Goal: Information Seeking & Learning: Learn about a topic

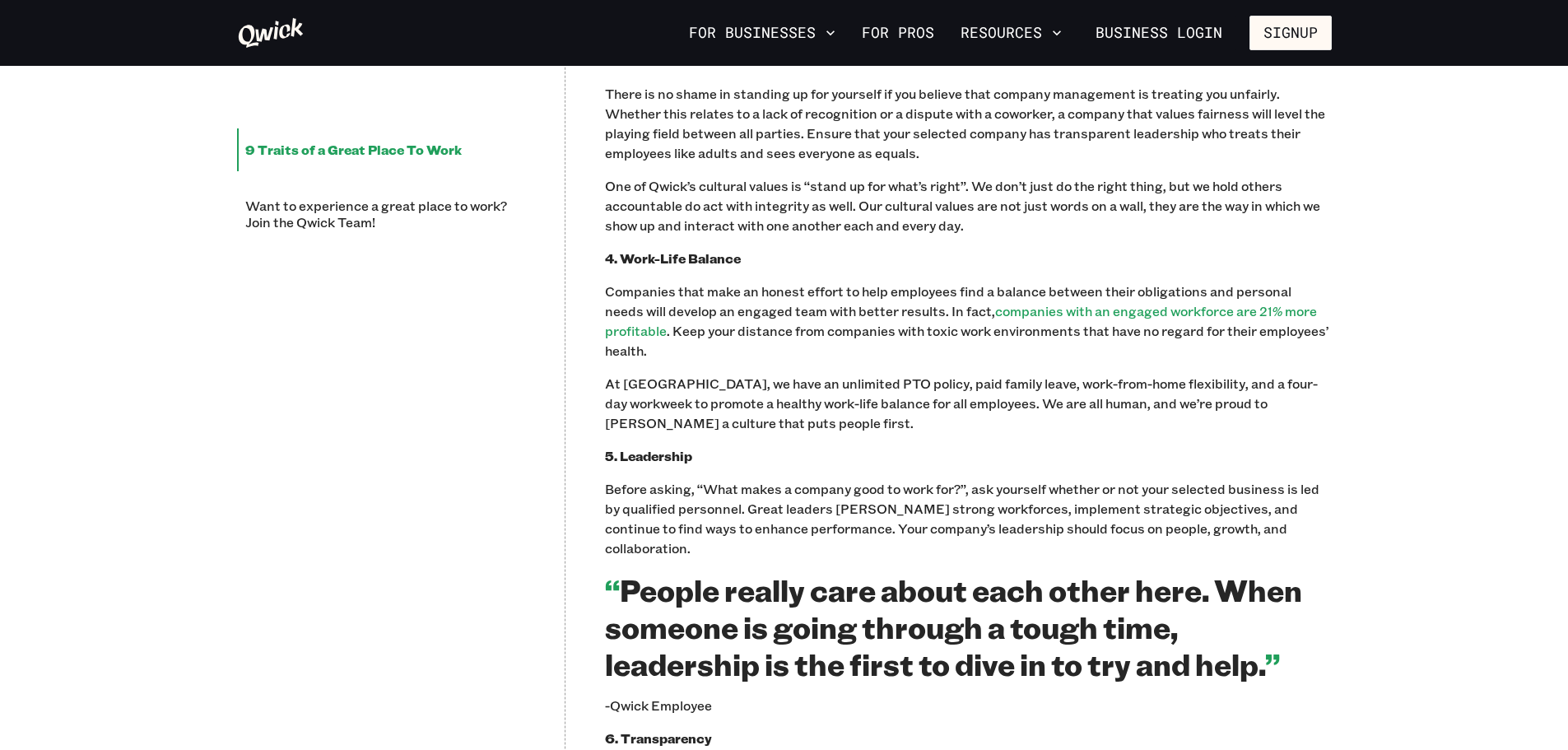
scroll to position [1730, 0]
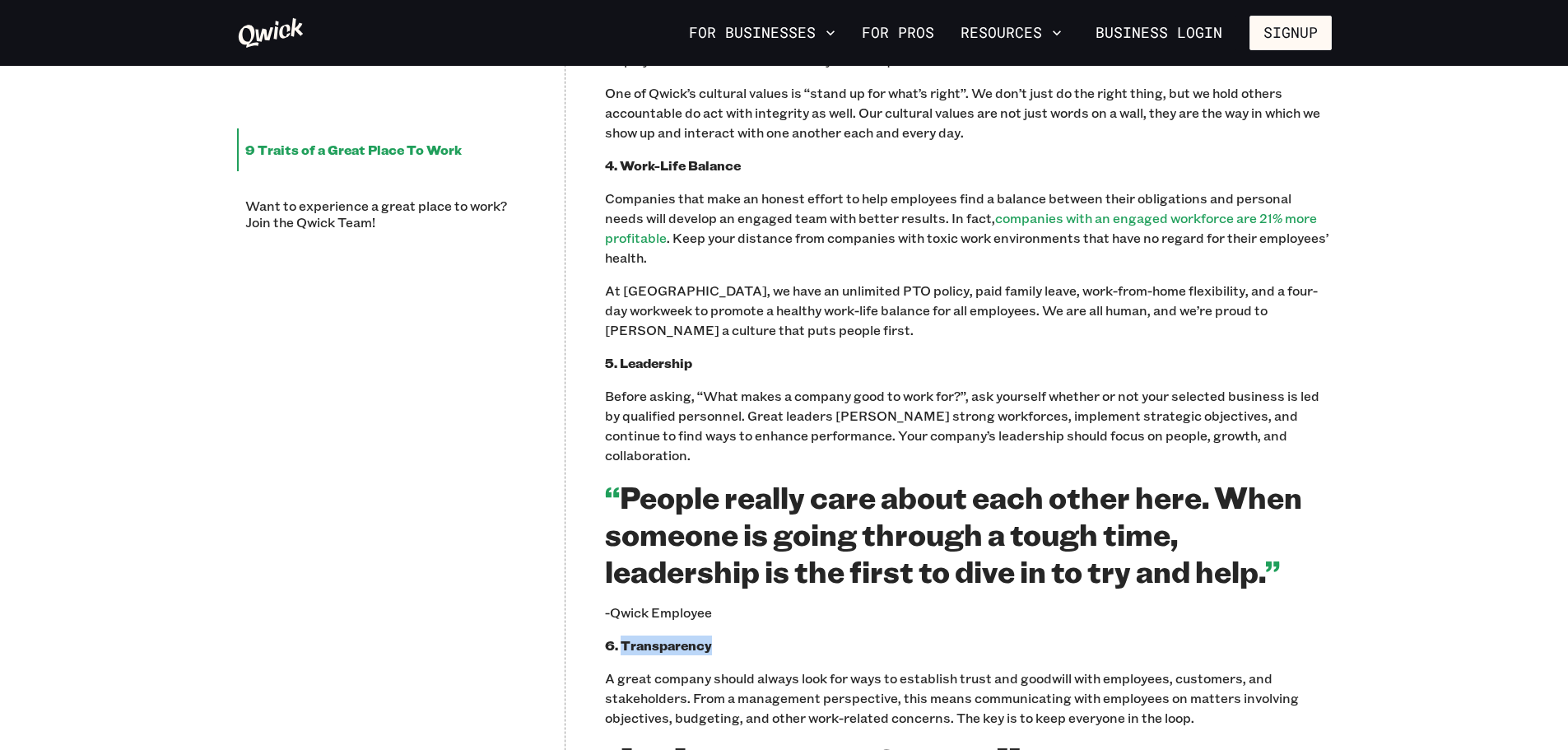
drag, startPoint x: 720, startPoint y: 630, endPoint x: 622, endPoint y: 632, distance: 98.0
click at [622, 636] on p "6. Transparency" at bounding box center [969, 645] width 727 height 19
copy b "Transparency"
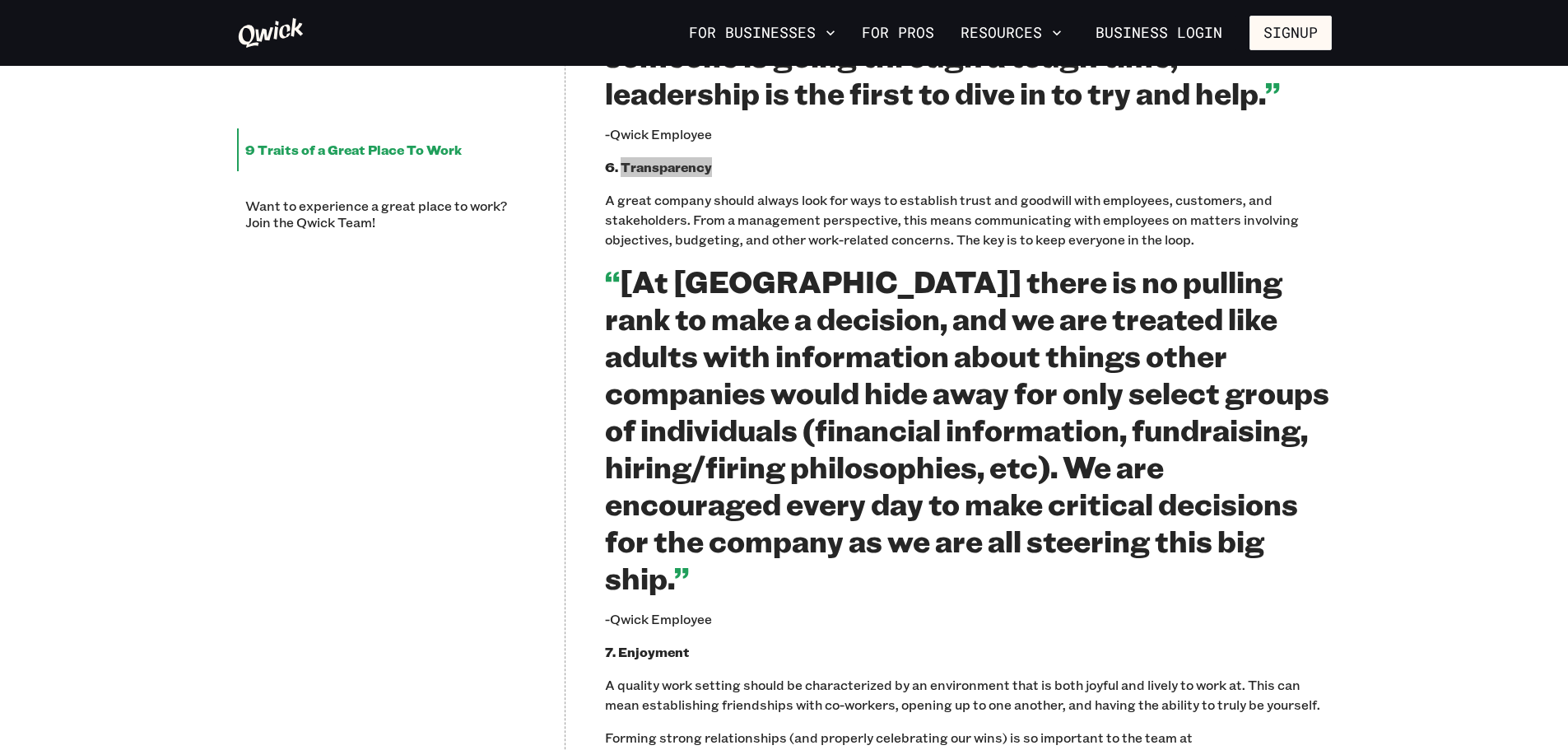
scroll to position [2306, 0]
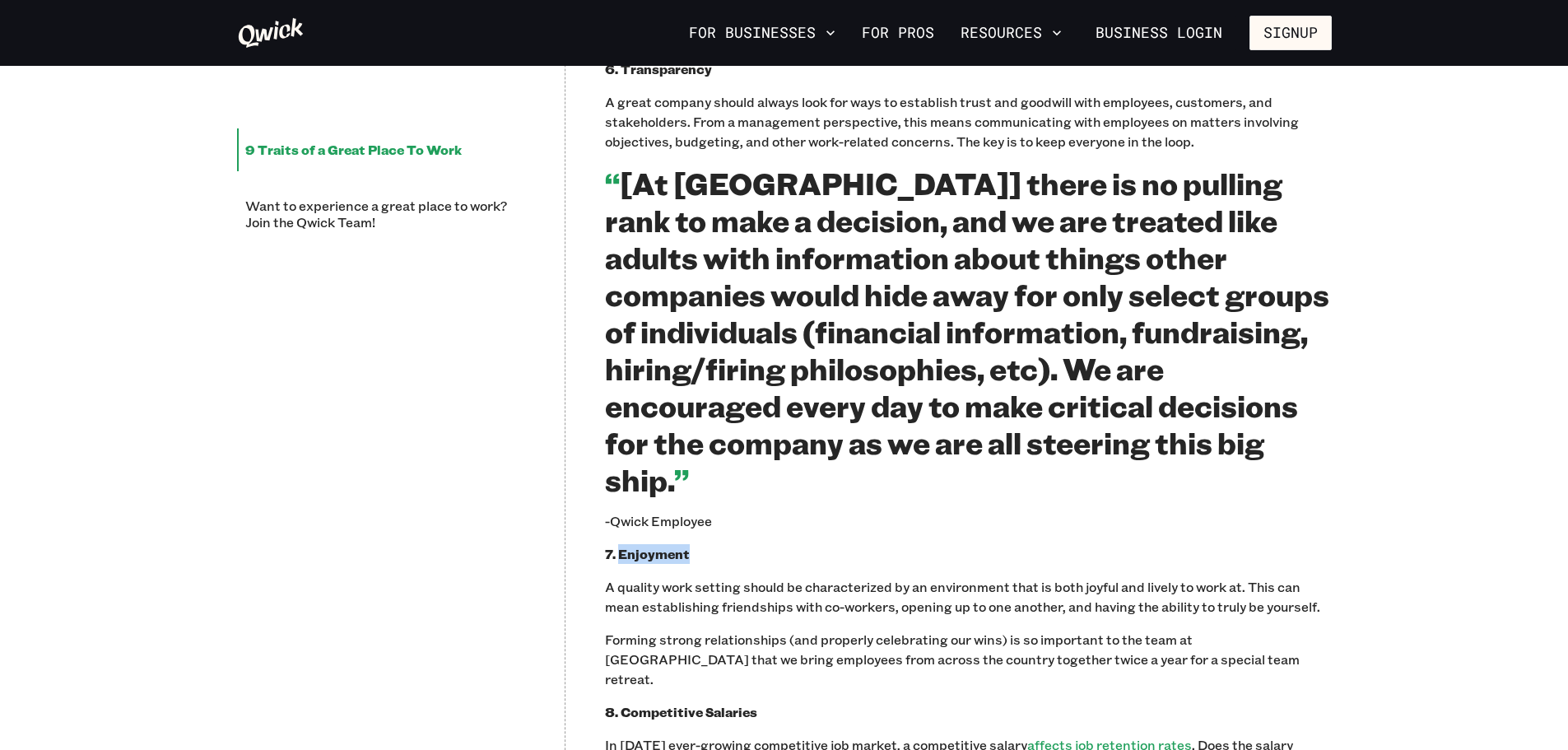
drag, startPoint x: 689, startPoint y: 498, endPoint x: 634, endPoint y: 502, distance: 55.1
click at [634, 544] on p "7. Enjoyment" at bounding box center [969, 554] width 727 height 19
click at [678, 545] on b "7. Enjoyment" at bounding box center [647, 554] width 84 height 17
drag, startPoint x: 630, startPoint y: 497, endPoint x: 699, endPoint y: 494, distance: 69.1
click at [699, 544] on p "7. Enjoyment" at bounding box center [969, 554] width 727 height 19
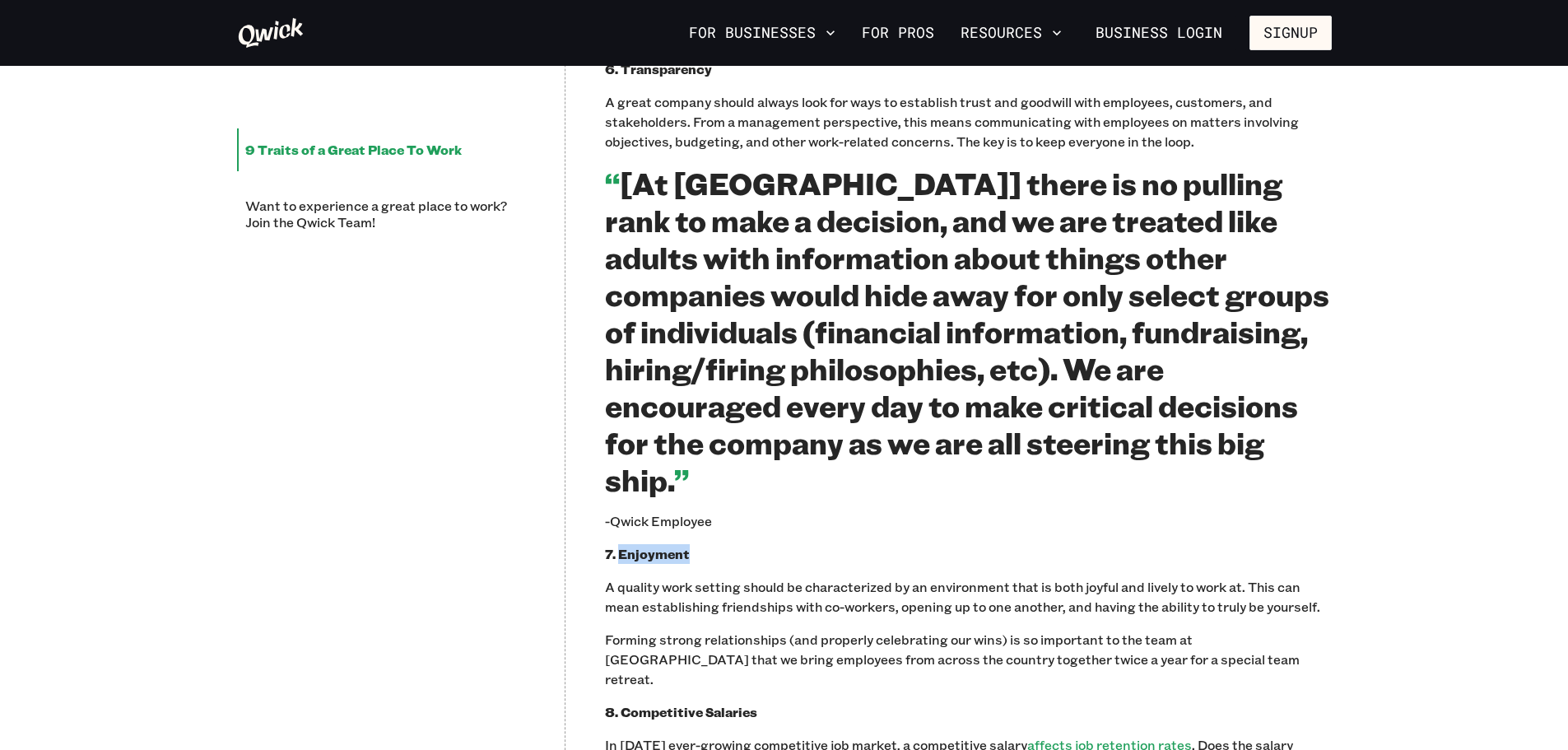
copy b "Enjoyment"
drag, startPoint x: 721, startPoint y: 635, endPoint x: 775, endPoint y: 632, distance: 54.1
click at [775, 702] on p "8. Competitive Salaries" at bounding box center [969, 712] width 727 height 19
copy b "Competitive Salaries"
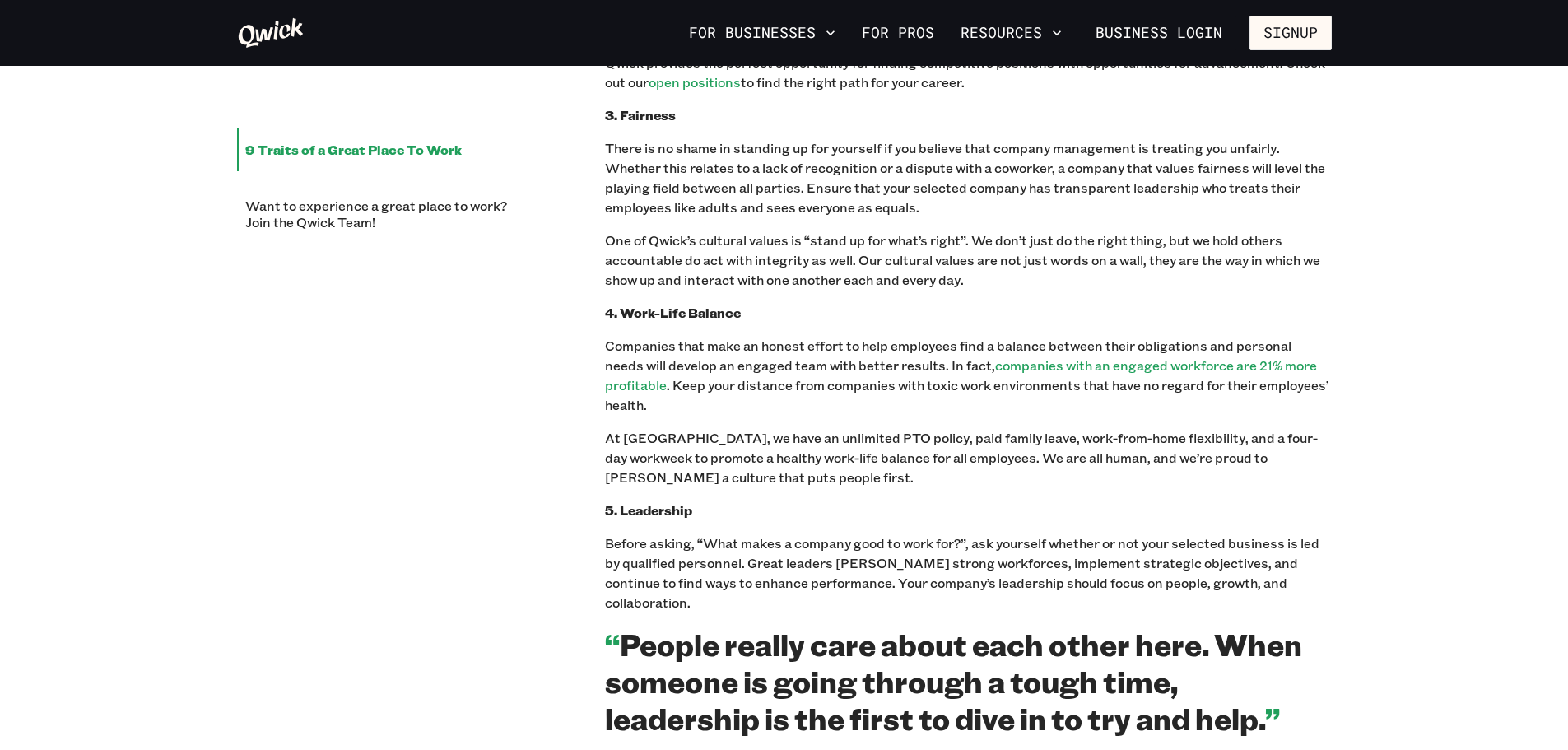
scroll to position [1400, 0]
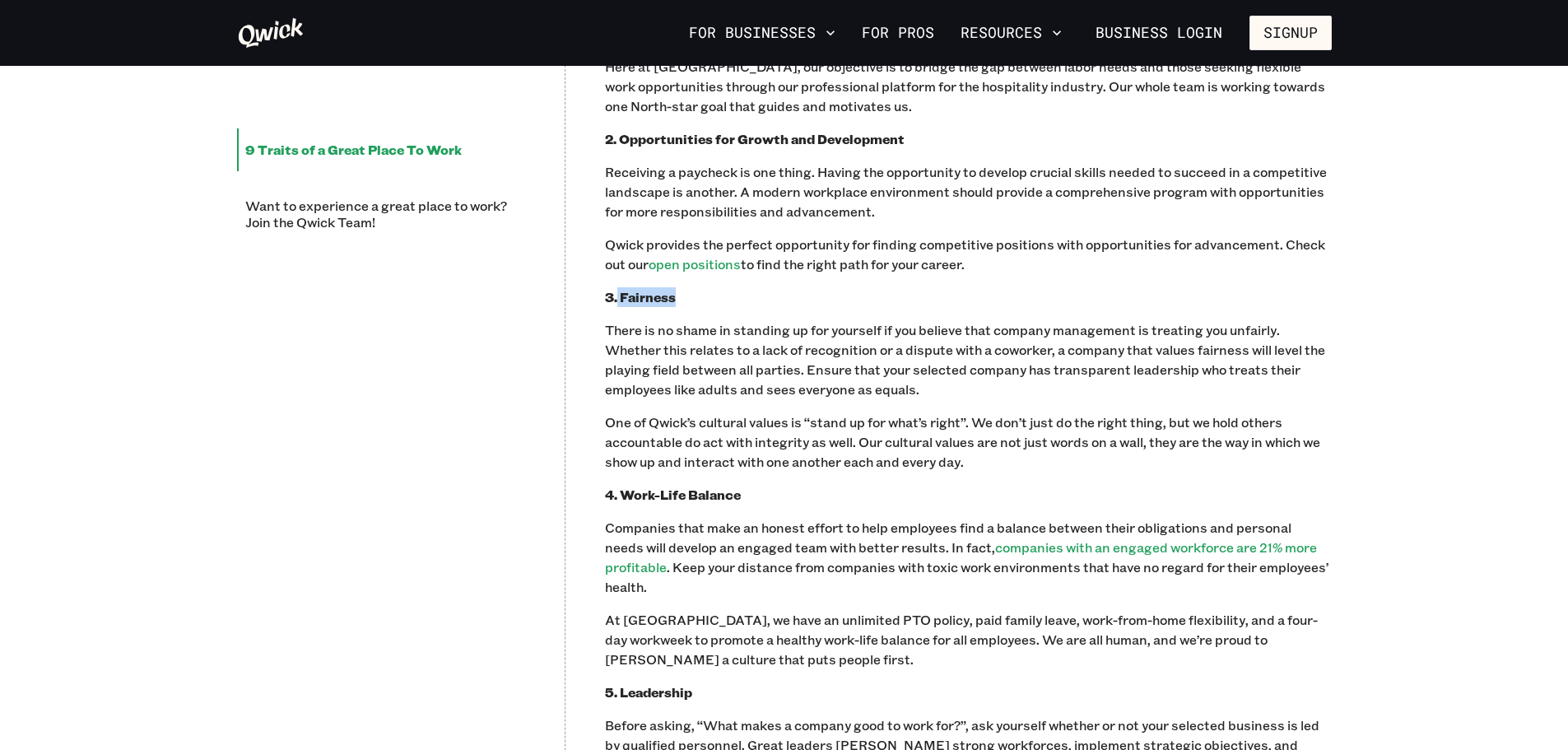
drag, startPoint x: 688, startPoint y: 302, endPoint x: 622, endPoint y: 303, distance: 66.0
click at [622, 303] on p "3. Fairness" at bounding box center [969, 297] width 727 height 19
copy b "Fairness"
